Goal: Task Accomplishment & Management: Use online tool/utility

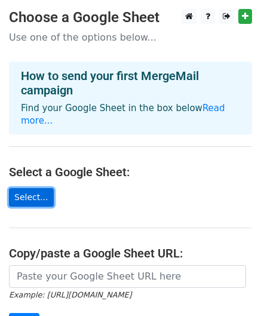
click at [30, 188] on link "Select..." at bounding box center [31, 197] width 45 height 19
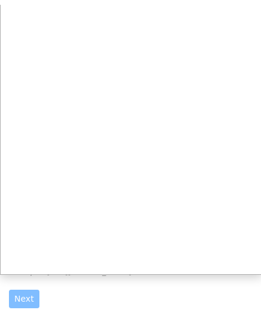
scroll to position [32, 0]
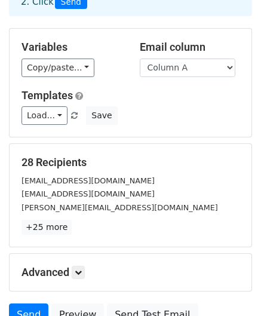
scroll to position [87, 0]
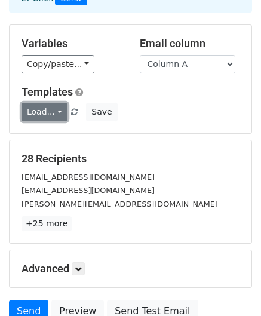
click at [47, 112] on link "Load..." at bounding box center [45, 112] width 46 height 19
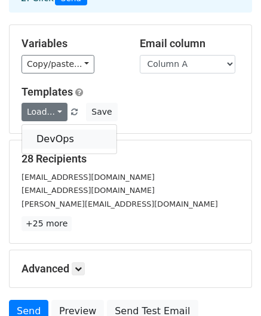
click at [47, 133] on link "DevOps" at bounding box center [69, 139] width 94 height 19
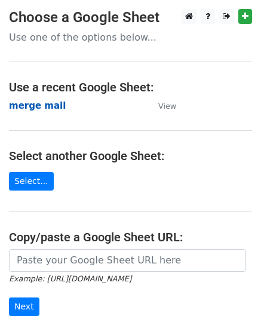
click at [47, 100] on strong "merge mail" at bounding box center [37, 105] width 57 height 11
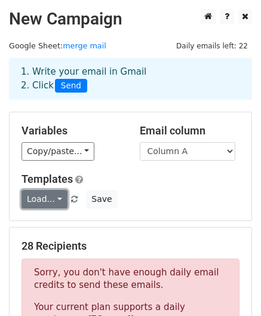
click at [46, 200] on link "Load..." at bounding box center [45, 199] width 46 height 19
click at [43, 226] on link "DevOps" at bounding box center [69, 226] width 94 height 19
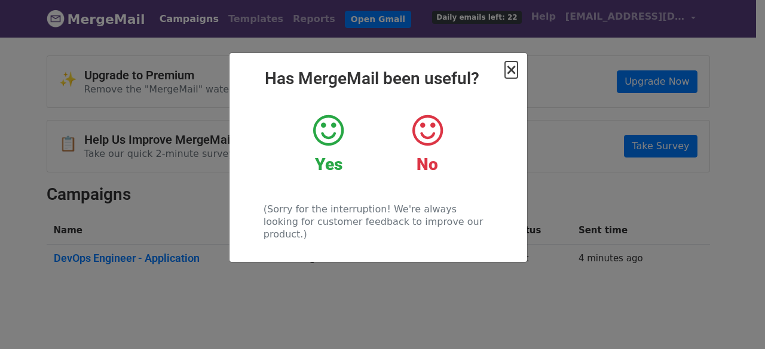
click at [510, 70] on span "×" at bounding box center [511, 70] width 12 height 17
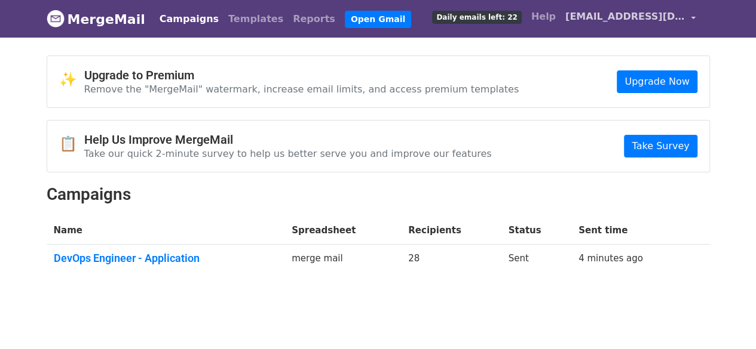
click at [617, 20] on span "[EMAIL_ADDRESS][DOMAIN_NAME]" at bounding box center [624, 17] width 119 height 14
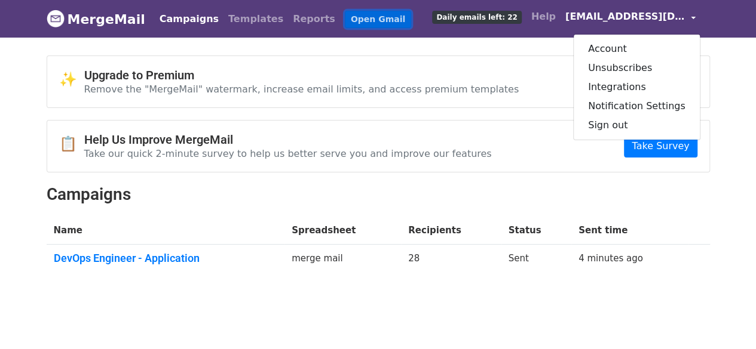
click at [345, 18] on link "Open Gmail" at bounding box center [378, 19] width 66 height 17
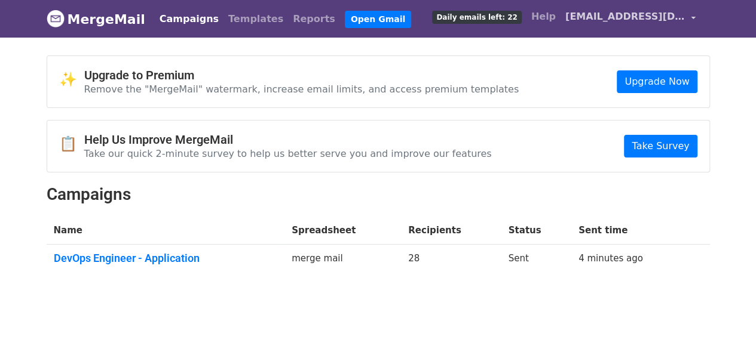
click at [658, 15] on span "divya.aedakula1810@gmail.com" at bounding box center [624, 17] width 119 height 14
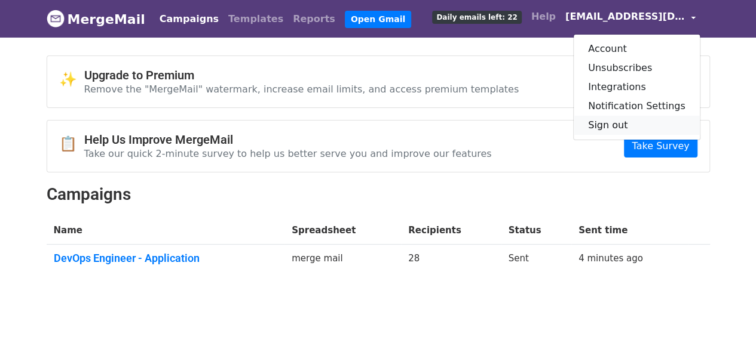
click at [618, 120] on link "Sign out" at bounding box center [637, 125] width 126 height 19
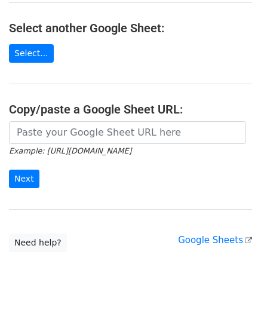
scroll to position [127, 0]
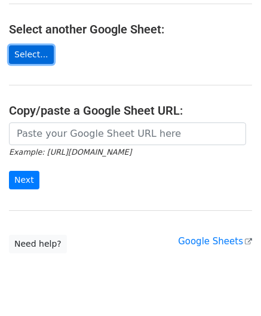
click at [36, 51] on link "Select..." at bounding box center [31, 54] width 45 height 19
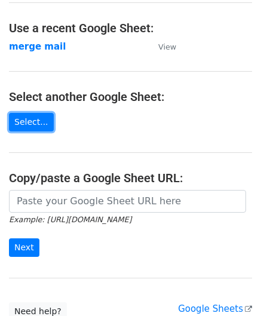
scroll to position [0, 0]
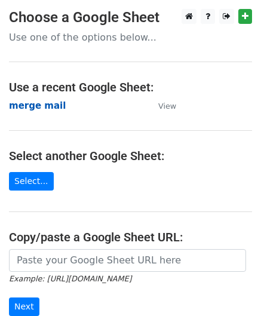
click at [31, 105] on strong "merge mail" at bounding box center [37, 105] width 57 height 11
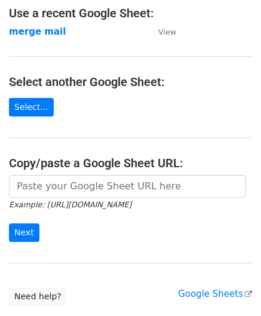
scroll to position [73, 0]
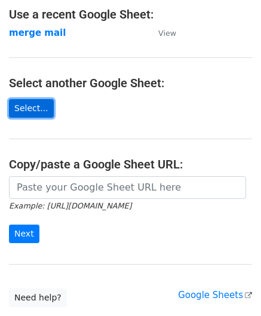
click at [38, 109] on link "Select..." at bounding box center [31, 108] width 45 height 19
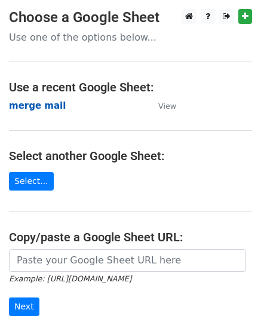
click at [43, 108] on strong "merge mail" at bounding box center [37, 105] width 57 height 11
click at [45, 100] on strong "merge mail" at bounding box center [37, 105] width 57 height 11
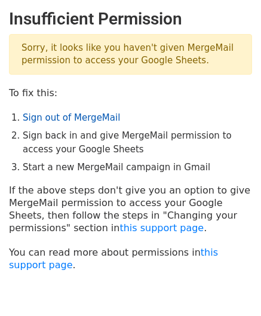
click at [57, 116] on link "Sign out of MergeMail" at bounding box center [71, 117] width 97 height 11
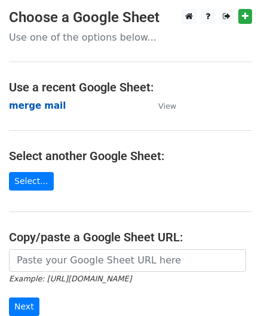
click at [32, 104] on strong "merge mail" at bounding box center [37, 105] width 57 height 11
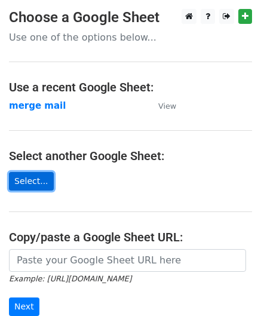
click at [22, 173] on link "Select..." at bounding box center [31, 181] width 45 height 19
click at [27, 179] on link "Select..." at bounding box center [31, 181] width 45 height 19
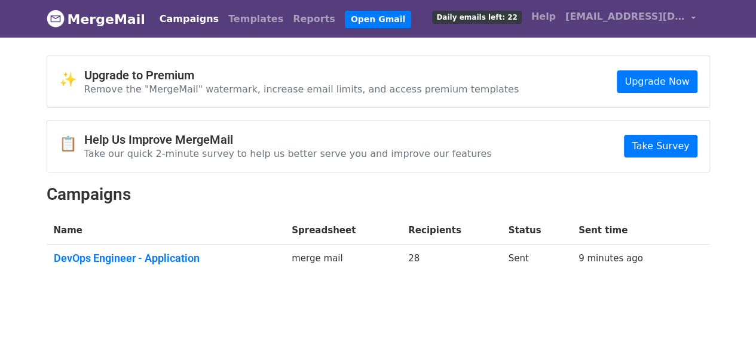
click at [499, 17] on span "Daily emails left: 22" at bounding box center [476, 17] width 89 height 13
click at [658, 19] on span "divya.aedakula1810@gmail.com" at bounding box center [624, 17] width 119 height 14
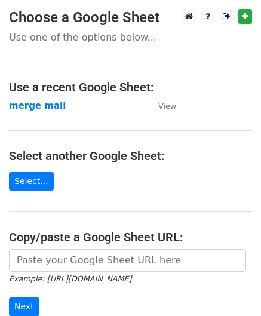
scroll to position [29, 0]
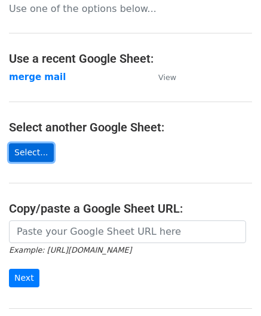
click at [25, 160] on link "Select..." at bounding box center [31, 152] width 45 height 19
click at [27, 150] on link "Select..." at bounding box center [31, 152] width 45 height 19
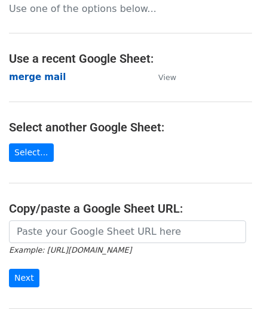
click at [47, 75] on strong "merge mail" at bounding box center [37, 77] width 57 height 11
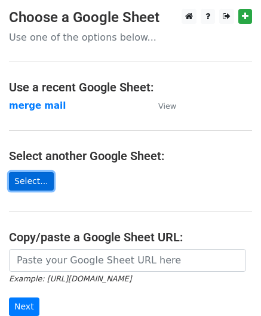
click at [29, 182] on link "Select..." at bounding box center [31, 181] width 45 height 19
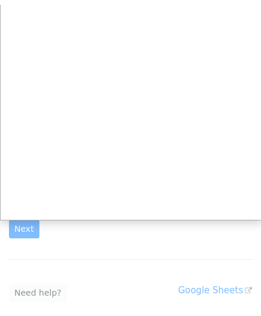
scroll to position [87, 0]
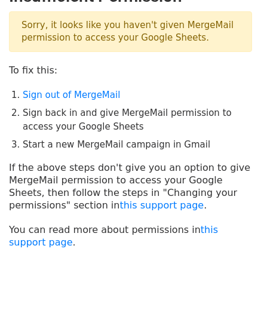
scroll to position [62, 0]
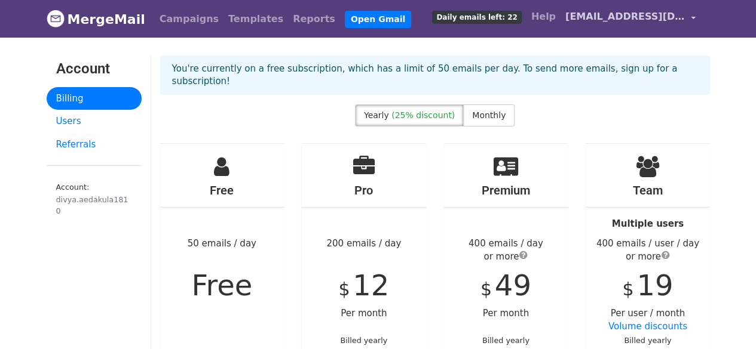
click at [594, 21] on span "divya.aedakula1810@gmail.com" at bounding box center [624, 17] width 119 height 14
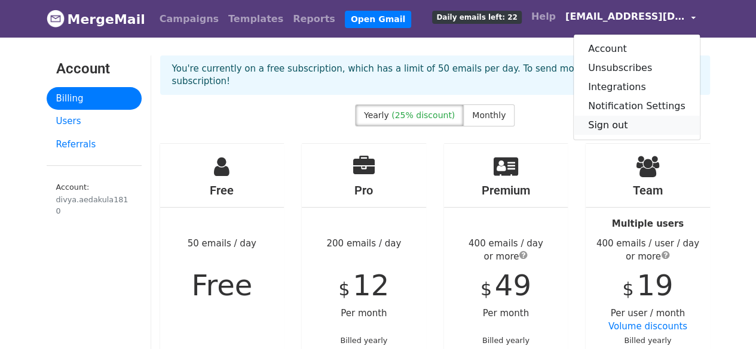
click at [615, 122] on link "Sign out" at bounding box center [637, 125] width 126 height 19
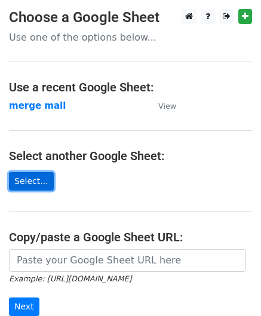
click at [24, 180] on link "Select..." at bounding box center [31, 181] width 45 height 19
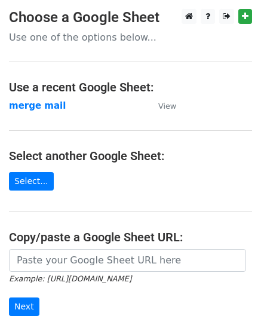
click at [95, 126] on main "Choose a Google Sheet Use one of the options below... Use a recent Google Sheet…" at bounding box center [130, 194] width 261 height 371
click at [41, 105] on strong "merge mail" at bounding box center [37, 105] width 57 height 11
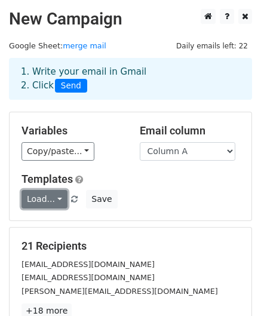
click at [40, 194] on link "Load..." at bounding box center [45, 199] width 46 height 19
click at [46, 226] on link "DevOps" at bounding box center [69, 226] width 94 height 19
